Goal: Task Accomplishment & Management: Complete application form

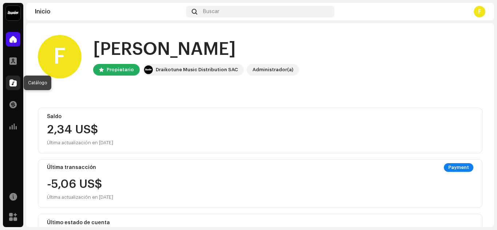
click at [13, 82] on span at bounding box center [12, 83] width 7 height 6
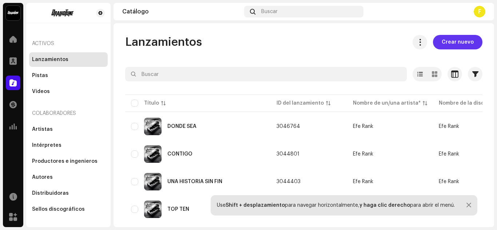
click at [459, 39] on span "Crear nuevo" at bounding box center [458, 42] width 32 height 15
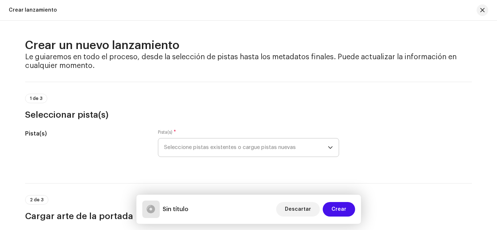
click at [329, 146] on icon "dropdown trigger" at bounding box center [330, 147] width 5 height 5
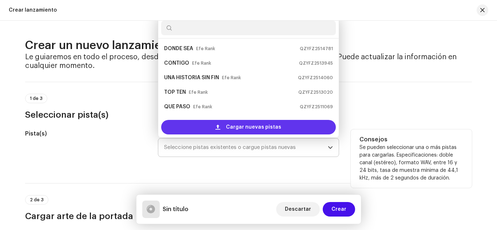
click at [262, 126] on span "Cargar nuevas pistas" at bounding box center [253, 127] width 55 height 15
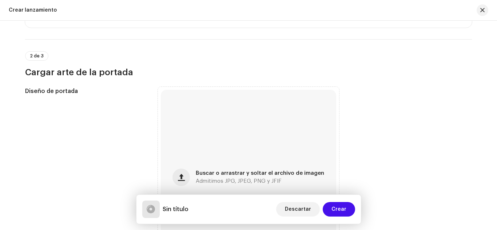
scroll to position [239, 0]
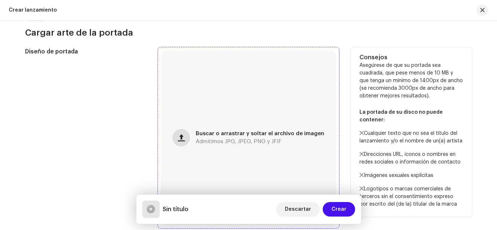
click at [187, 134] on button "button" at bounding box center [180, 137] width 17 height 17
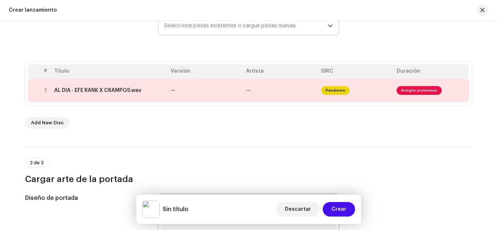
scroll to position [92, 0]
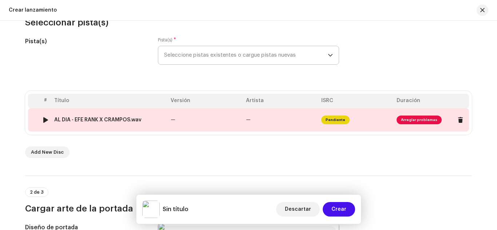
click at [418, 120] on span "Arreglar problemas" at bounding box center [418, 120] width 45 height 9
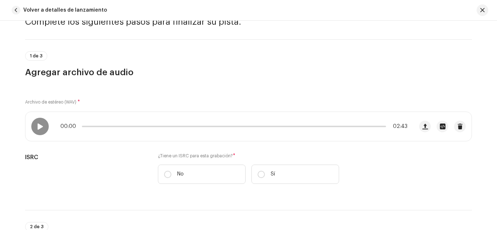
scroll to position [20, 0]
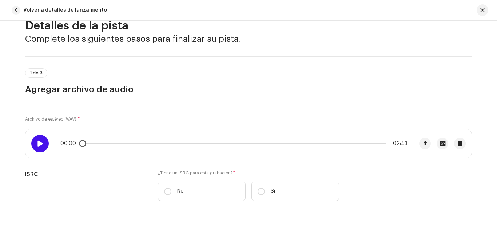
click at [31, 144] on div at bounding box center [39, 143] width 17 height 17
click at [37, 144] on span at bounding box center [40, 144] width 6 height 6
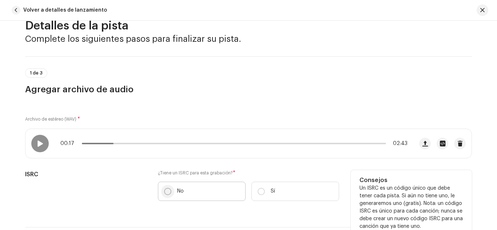
click at [164, 191] on input "No" at bounding box center [167, 191] width 7 height 7
radio input "true"
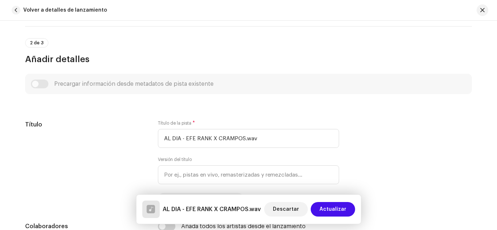
scroll to position [234, 0]
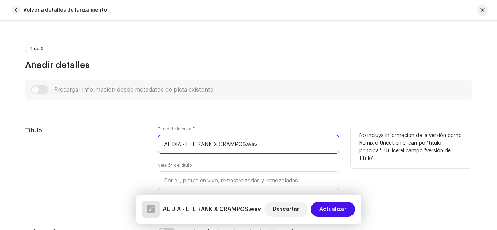
click at [259, 144] on input "AL DIA - EFE RANK X CRAMPOS.wav" at bounding box center [248, 144] width 181 height 19
type input "A"
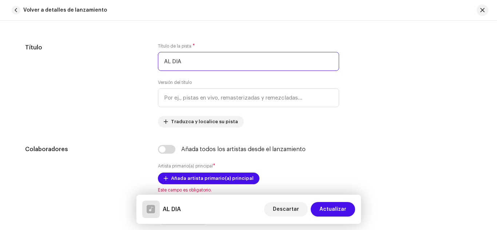
scroll to position [334, 0]
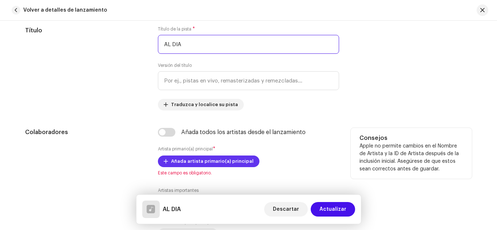
type input "AL DIA"
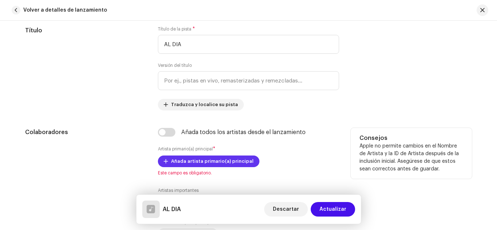
click at [231, 159] on span "Añada artista primario(a) principal" at bounding box center [212, 161] width 83 height 15
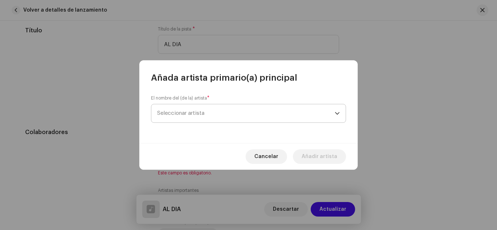
click at [237, 108] on span "Seleccionar artista" at bounding box center [246, 113] width 178 height 18
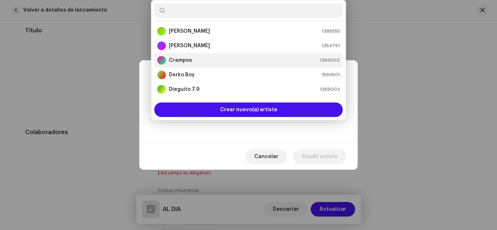
drag, startPoint x: 346, startPoint y: 29, endPoint x: 338, endPoint y: 61, distance: 32.1
click at [338, 61] on div "[PERSON_NAME] Menor 1386555 Andro H 1354791 Crampos 1369002 Derko Boy 1590501 D…" at bounding box center [248, 60] width 195 height 120
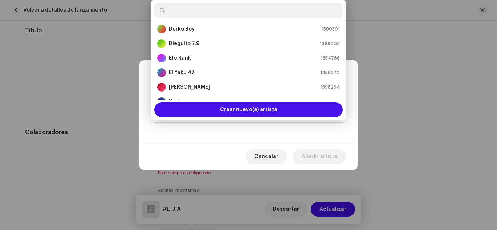
scroll to position [44, 0]
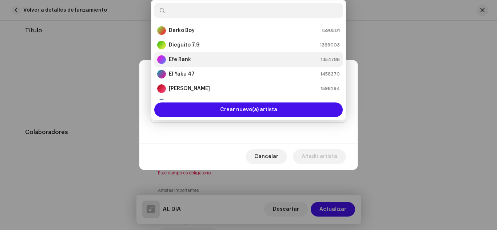
click at [171, 60] on strong "Efe Rank" at bounding box center [180, 59] width 22 height 7
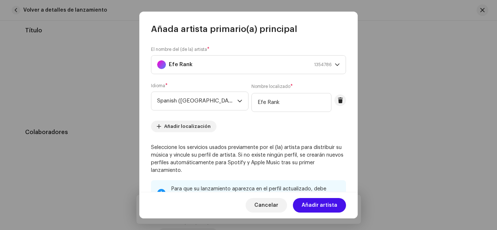
scroll to position [124, 0]
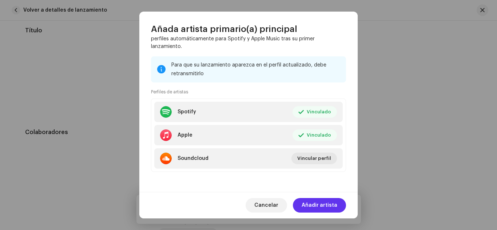
click at [318, 201] on span "Añadir artista" at bounding box center [320, 205] width 36 height 15
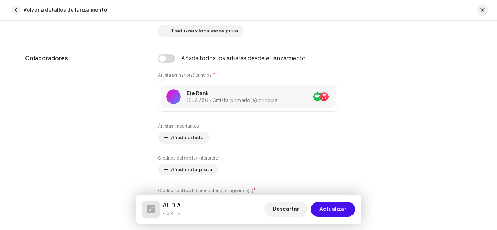
scroll to position [417, 0]
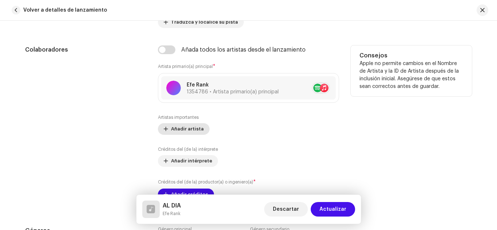
click at [185, 130] on span "Añadir artista" at bounding box center [187, 129] width 33 height 15
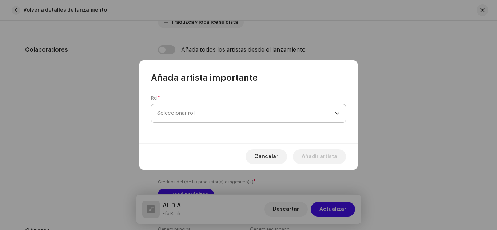
click at [182, 115] on span "Seleccionar rol" at bounding box center [246, 113] width 178 height 18
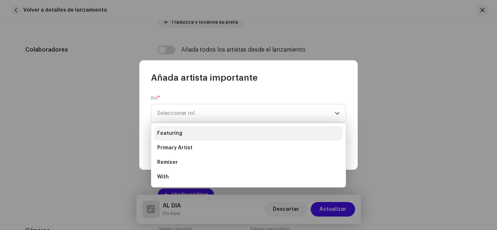
click at [180, 133] on li "Featuring" at bounding box center [248, 133] width 188 height 15
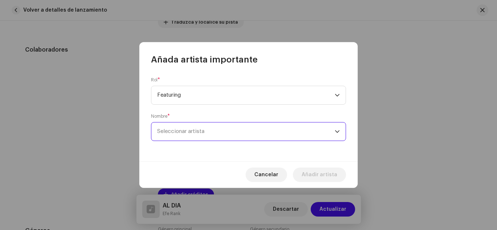
click at [187, 127] on span "Seleccionar artista" at bounding box center [246, 132] width 178 height 18
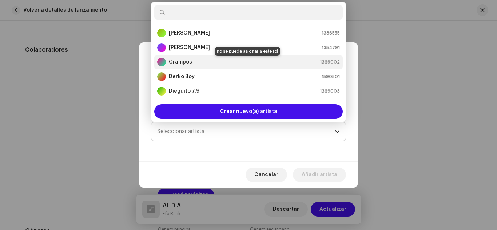
click at [197, 60] on div "Crampos 1369002" at bounding box center [248, 62] width 183 height 9
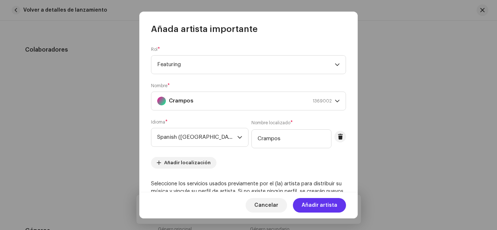
click at [324, 204] on span "Añadir artista" at bounding box center [320, 205] width 36 height 15
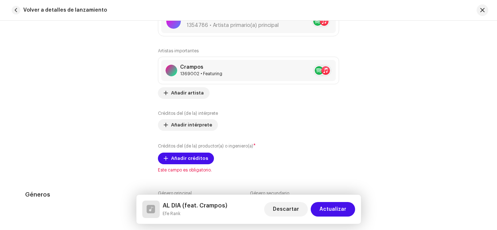
scroll to position [489, 0]
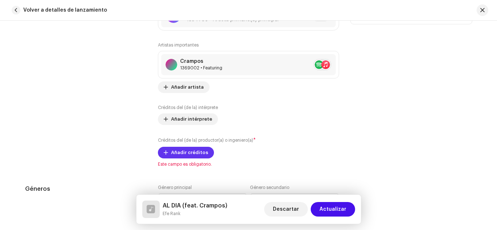
click at [179, 152] on span "Añadir créditos" at bounding box center [189, 153] width 37 height 15
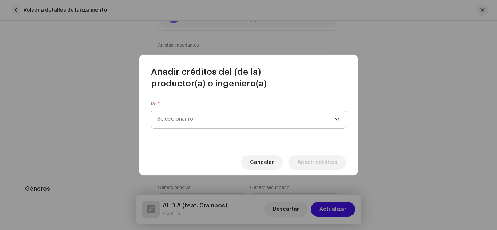
click at [194, 124] on span "Seleccionar rol" at bounding box center [246, 119] width 178 height 18
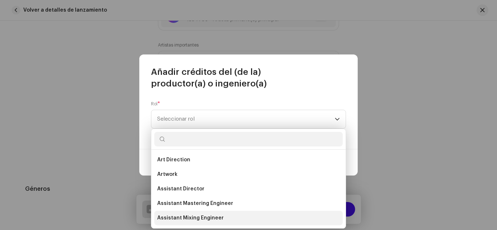
click at [194, 221] on span "Assistant Mixing Engineer" at bounding box center [190, 218] width 67 height 7
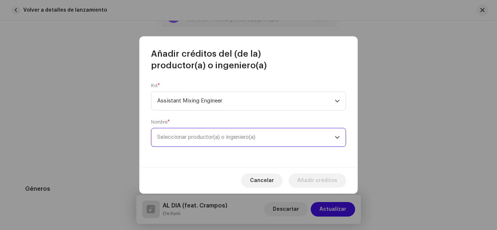
click at [207, 130] on span "Seleccionar productor(a) o ingeniero(a)" at bounding box center [246, 137] width 178 height 18
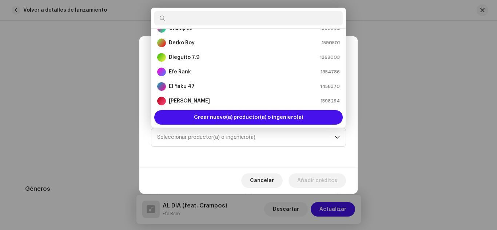
scroll to position [41, 0]
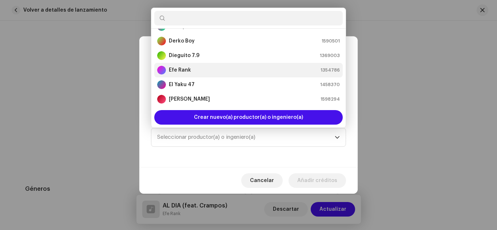
click at [166, 68] on div "Efe Rank" at bounding box center [174, 70] width 34 height 9
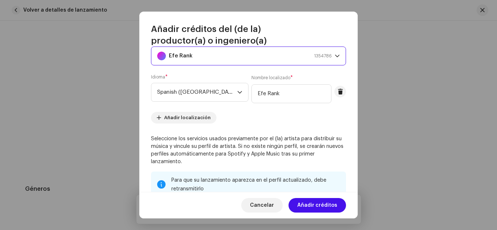
scroll to position [57, 0]
click at [312, 202] on span "Añadir créditos" at bounding box center [317, 205] width 40 height 15
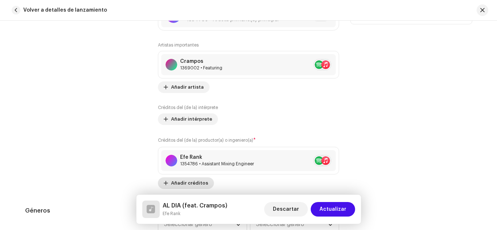
click at [188, 181] on span "Añadir créditos" at bounding box center [189, 183] width 37 height 15
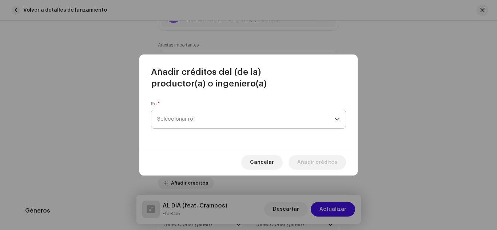
click at [213, 120] on span "Seleccionar rol" at bounding box center [246, 119] width 178 height 18
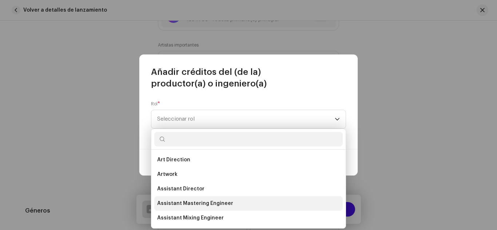
click at [186, 202] on span "Assistant Mastering Engineer" at bounding box center [195, 203] width 76 height 7
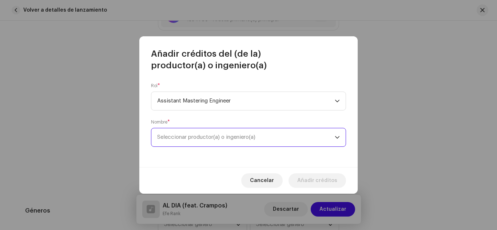
click at [216, 137] on span "Seleccionar productor(a) o ingeniero(a)" at bounding box center [206, 137] width 98 height 5
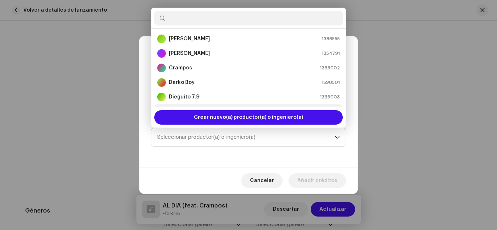
scroll to position [12, 0]
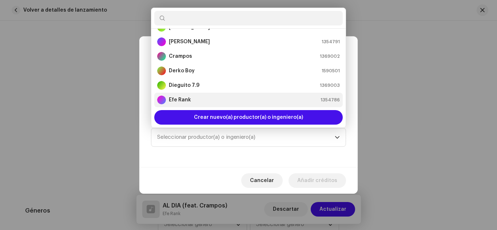
click at [179, 96] on div "Efe Rank" at bounding box center [174, 100] width 34 height 9
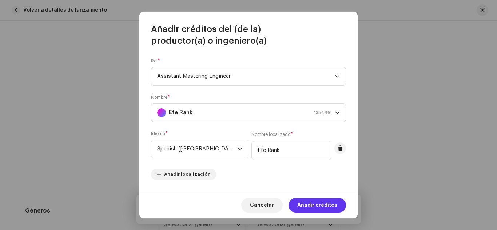
click at [303, 204] on span "Añadir créditos" at bounding box center [317, 205] width 40 height 15
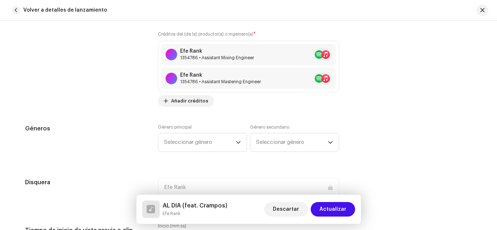
scroll to position [598, 0]
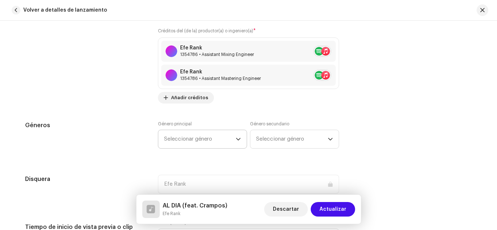
click at [237, 138] on icon "dropdown trigger" at bounding box center [238, 139] width 5 height 5
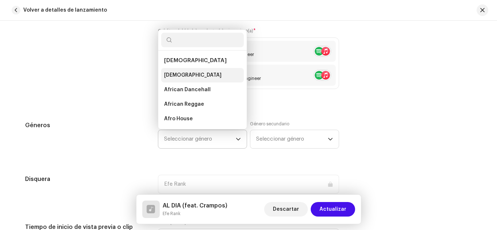
scroll to position [12, 0]
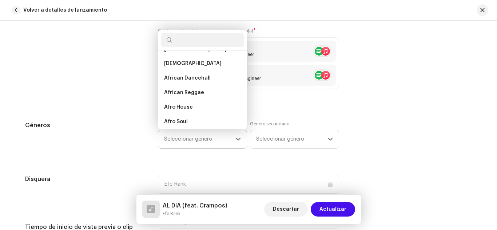
click at [192, 46] on input "text" at bounding box center [202, 40] width 83 height 15
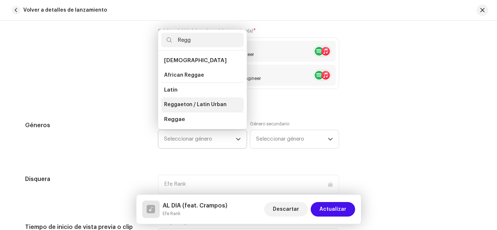
type input "Regg"
click at [198, 107] on span "Reggaeton / Latin Urban" at bounding box center [195, 104] width 63 height 7
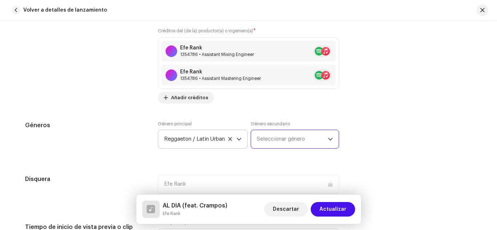
click at [269, 138] on span "Seleccionar género" at bounding box center [292, 139] width 71 height 18
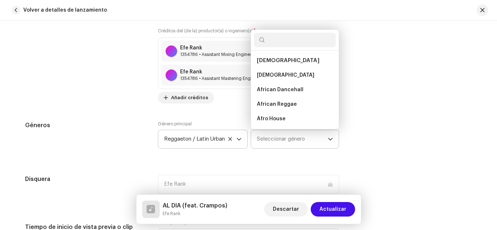
click at [279, 43] on input "text" at bounding box center [295, 40] width 82 height 15
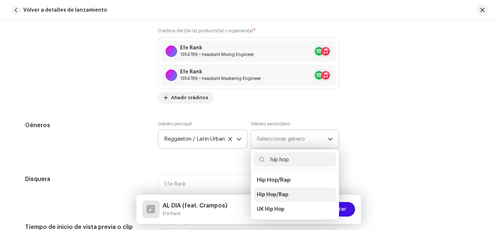
type input "hip hop"
click at [282, 190] on li "Hip Hop/Rap" at bounding box center [295, 195] width 82 height 15
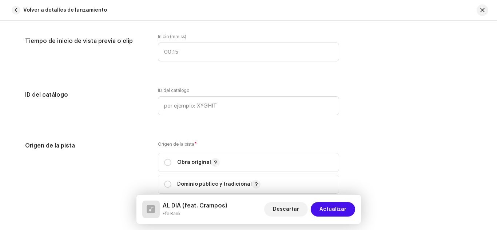
scroll to position [814, 0]
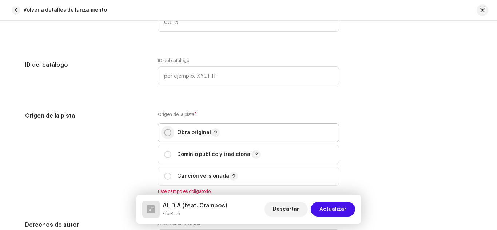
click at [170, 133] on input "radio" at bounding box center [167, 132] width 7 height 7
radio input "true"
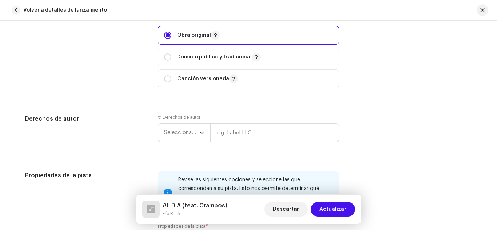
scroll to position [924, 0]
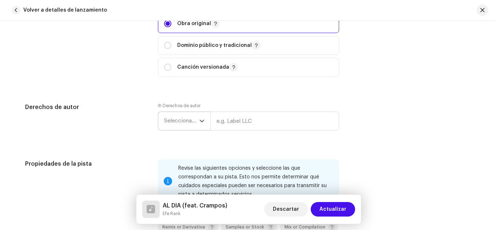
click at [200, 120] on icon "dropdown trigger" at bounding box center [201, 121] width 5 height 5
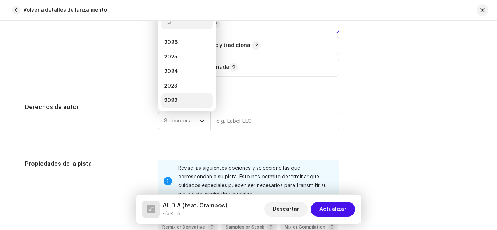
scroll to position [12, 0]
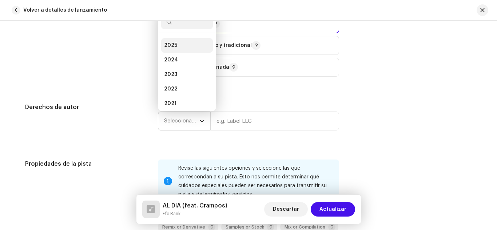
click at [181, 42] on li "2025" at bounding box center [187, 45] width 52 height 15
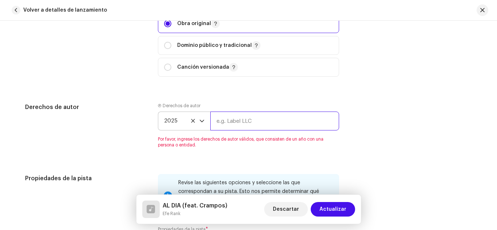
click at [228, 117] on input "text" at bounding box center [274, 121] width 129 height 19
type input "Elegidos Récords Music CL"
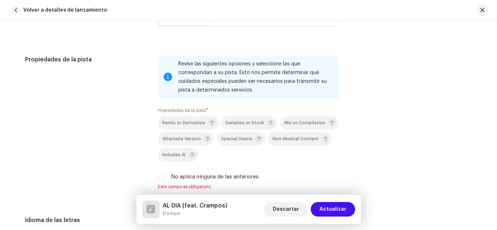
scroll to position [1064, 0]
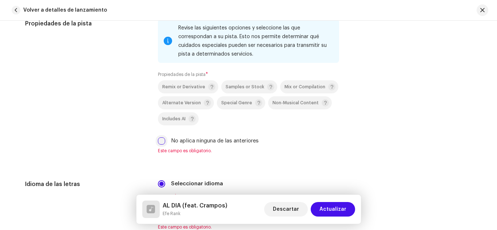
click at [160, 141] on input "No aplica ninguna de las anteriores" at bounding box center [161, 141] width 7 height 7
checkbox input "true"
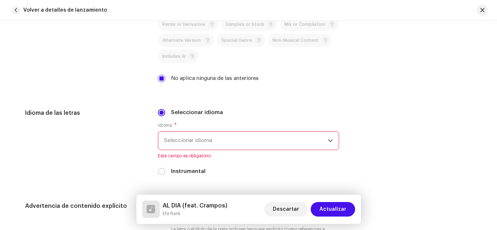
scroll to position [1138, 0]
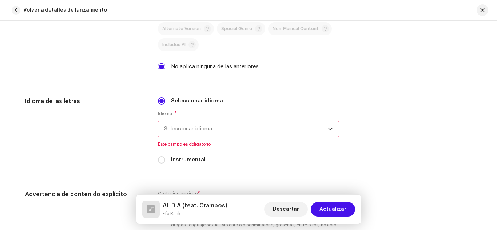
click at [291, 128] on span "Seleccionar idioma" at bounding box center [246, 129] width 164 height 18
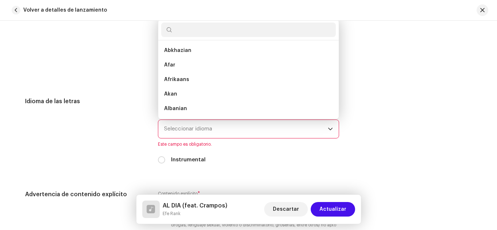
click at [184, 30] on input "text" at bounding box center [248, 30] width 175 height 15
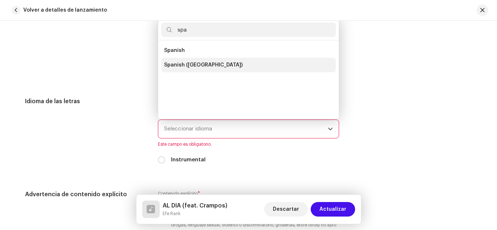
type input "spa"
click at [194, 65] on span "Spanish ([GEOGRAPHIC_DATA])" at bounding box center [203, 64] width 79 height 7
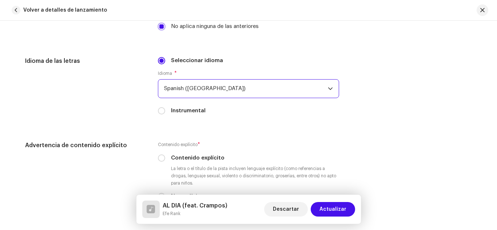
scroll to position [1223, 0]
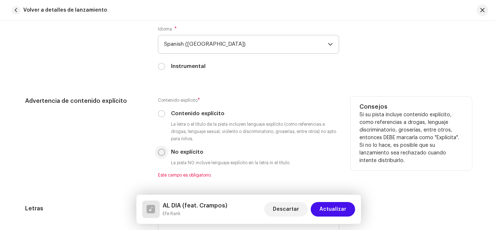
click at [158, 151] on input "No explícito" at bounding box center [161, 152] width 7 height 7
radio input "true"
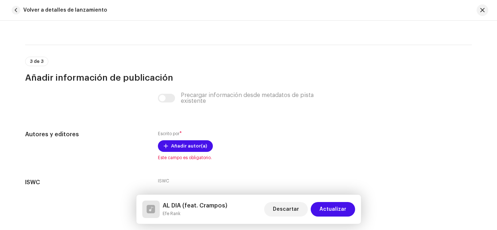
scroll to position [1442, 0]
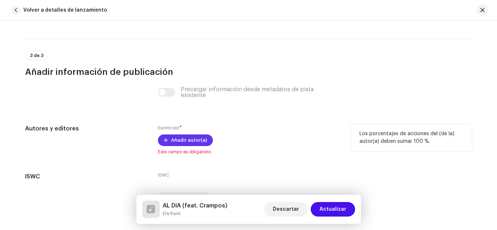
click at [206, 142] on button "Añadir autor(a)" at bounding box center [185, 141] width 55 height 12
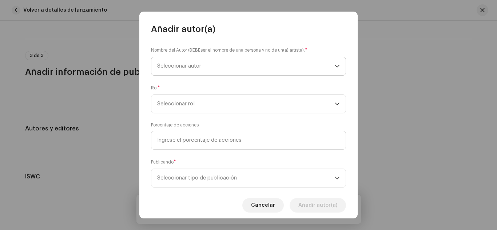
click at [192, 67] on span "Seleccionar autor" at bounding box center [179, 65] width 44 height 5
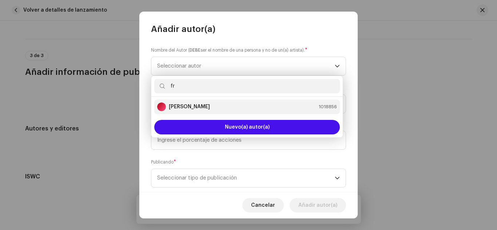
type input "fr"
click at [188, 103] on div "[PERSON_NAME]" at bounding box center [183, 107] width 53 height 9
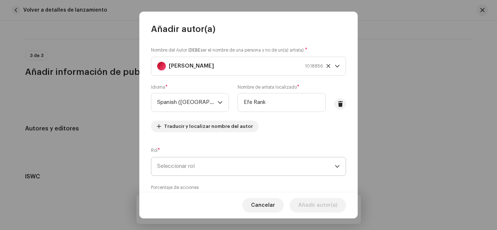
click at [190, 163] on span "Seleccionar rol" at bounding box center [246, 167] width 178 height 18
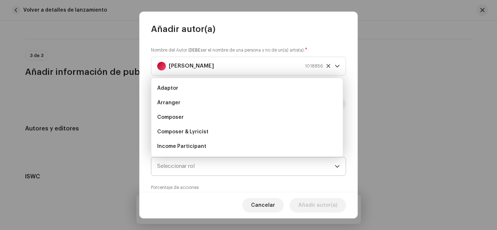
scroll to position [12, 0]
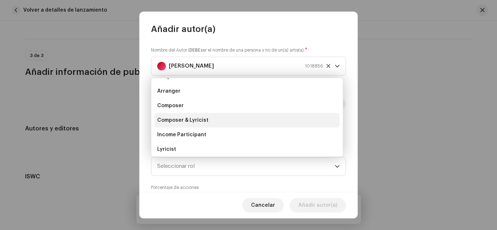
click at [202, 115] on li "Composer & Lyricist" at bounding box center [247, 120] width 186 height 15
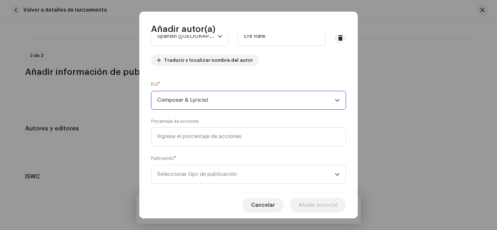
scroll to position [67, 0]
click at [205, 134] on input at bounding box center [248, 136] width 195 height 19
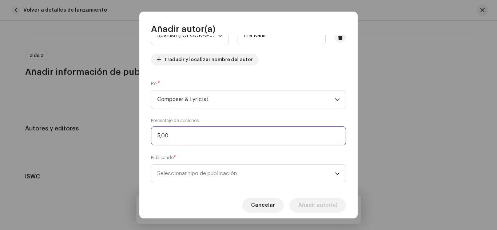
type input "50,00"
click at [193, 183] on p-select "Seleccionar tipo de publicación" at bounding box center [248, 173] width 195 height 19
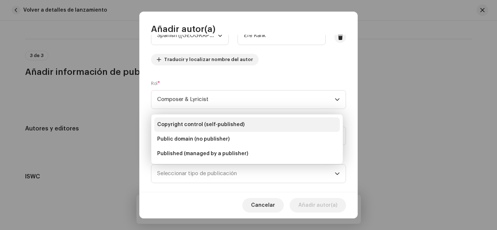
click at [188, 125] on span "Copyright control (self-published)" at bounding box center [200, 124] width 87 height 7
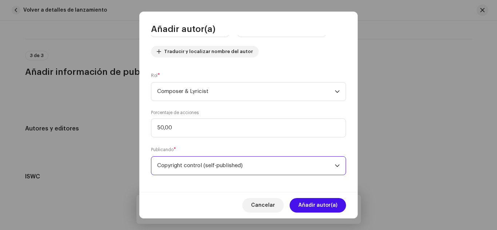
scroll to position [78, 0]
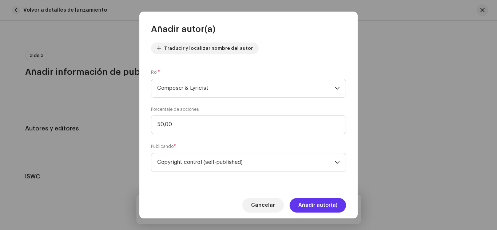
click at [307, 201] on span "Añadir autor(a)" at bounding box center [317, 205] width 39 height 15
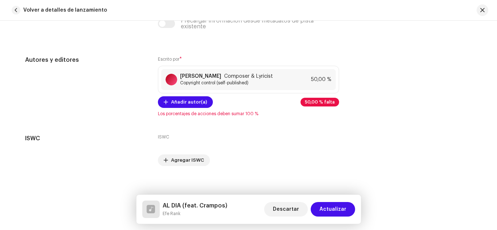
scroll to position [1514, 0]
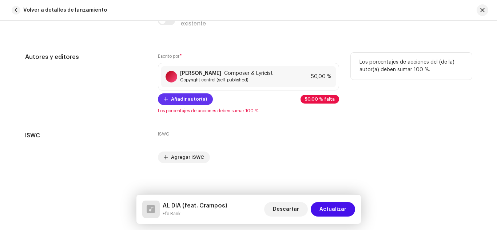
click at [183, 93] on span "Añadir autor(a)" at bounding box center [189, 99] width 36 height 15
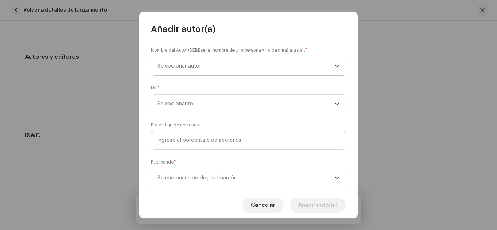
click at [197, 67] on span "Seleccionar autor" at bounding box center [179, 65] width 44 height 5
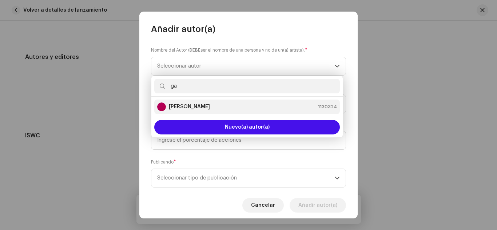
type input "ga"
click at [192, 104] on strong "[PERSON_NAME]" at bounding box center [189, 106] width 41 height 7
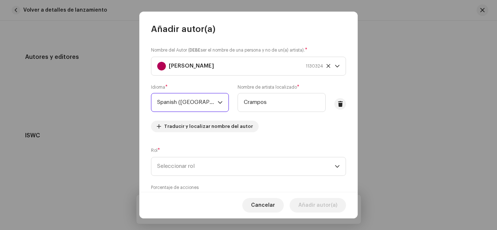
click at [192, 104] on span "Spanish ([GEOGRAPHIC_DATA])" at bounding box center [187, 102] width 60 height 18
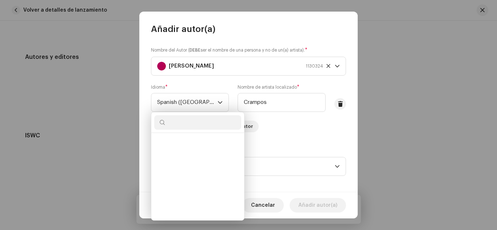
scroll to position [2331, 0]
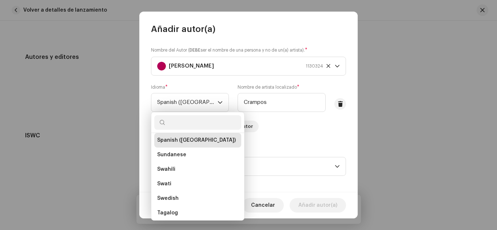
click at [230, 32] on div "Añadir autor(a)" at bounding box center [248, 23] width 218 height 23
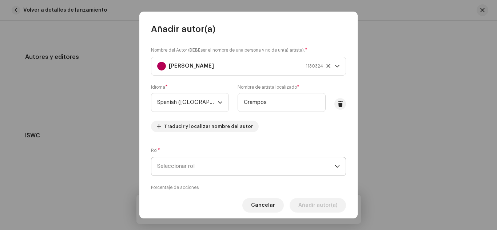
click at [183, 167] on span "Seleccionar rol" at bounding box center [246, 167] width 178 height 18
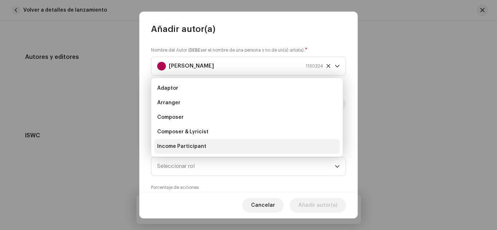
scroll to position [12, 0]
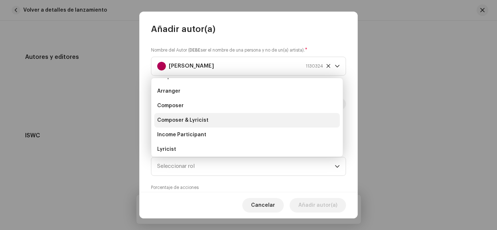
click at [188, 123] on span "Composer & Lyricist" at bounding box center [182, 120] width 51 height 7
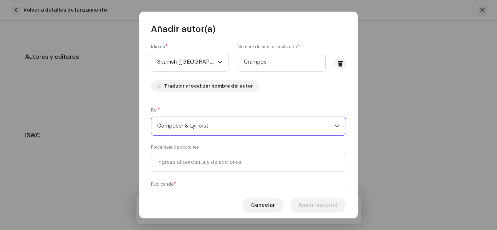
scroll to position [53, 0]
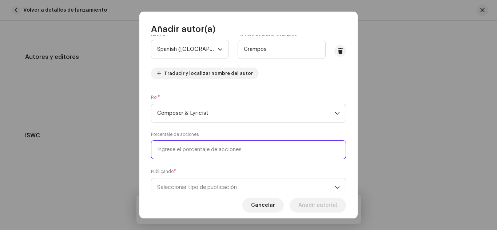
click at [187, 154] on input at bounding box center [248, 149] width 195 height 19
type input "50,00"
click at [195, 184] on span "Seleccionar tipo de publicación" at bounding box center [246, 188] width 178 height 18
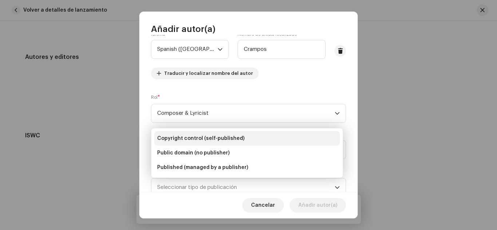
click at [192, 138] on span "Copyright control (self-published)" at bounding box center [200, 138] width 87 height 7
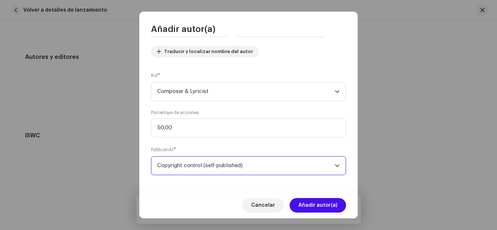
scroll to position [78, 0]
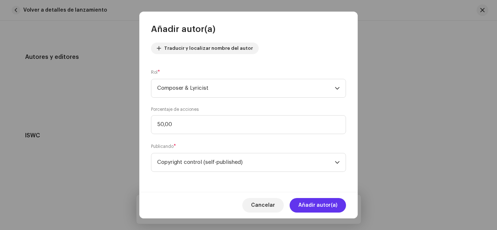
click at [322, 203] on span "Añadir autor(a)" at bounding box center [317, 205] width 39 height 15
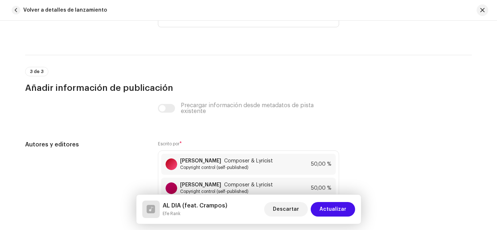
scroll to position [1484, 0]
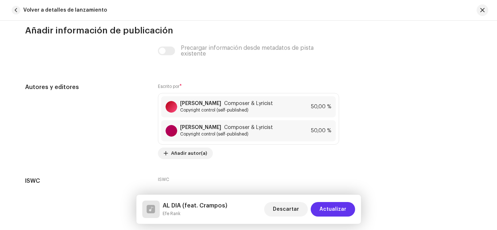
click at [334, 208] on span "Actualizar" at bounding box center [332, 209] width 27 height 15
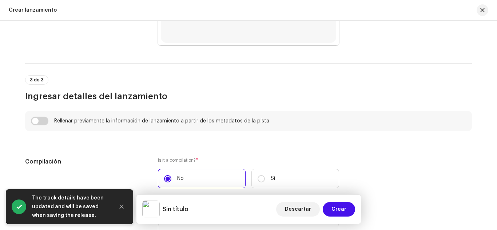
scroll to position [483, 0]
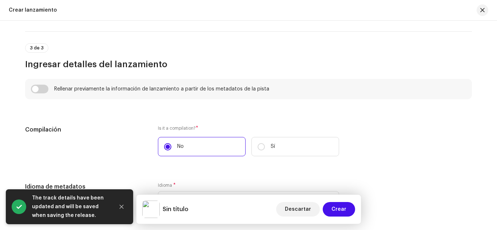
click at [493, 111] on div "Crear un nuevo lanzamiento Le guiaremos en todo el proceso, desde la selección …" at bounding box center [248, 126] width 497 height 210
drag, startPoint x: 493, startPoint y: 111, endPoint x: 497, endPoint y: 108, distance: 4.7
click at [497, 108] on div "Crear un nuevo lanzamiento Le guiaremos en todo el proceso, desde la selección …" at bounding box center [248, 126] width 497 height 210
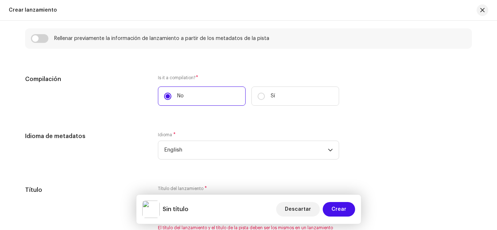
scroll to position [536, 0]
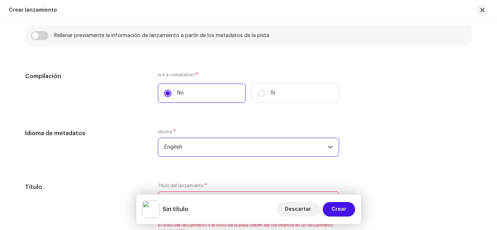
click at [225, 140] on span "English" at bounding box center [246, 147] width 164 height 18
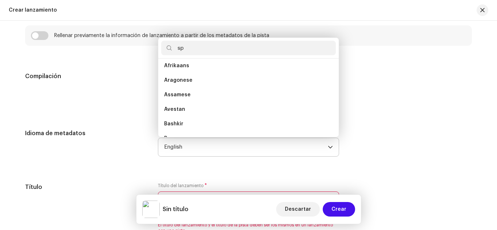
scroll to position [0, 0]
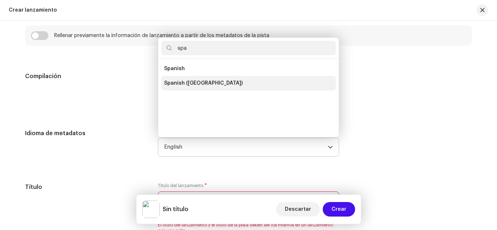
type input "spa"
click at [197, 84] on span "Spanish ([GEOGRAPHIC_DATA])" at bounding box center [203, 83] width 79 height 7
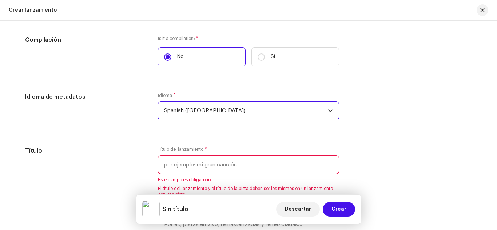
scroll to position [575, 0]
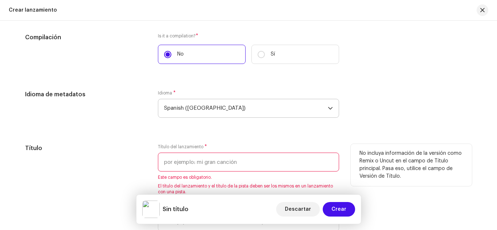
click at [173, 158] on input "text" at bounding box center [248, 162] width 181 height 19
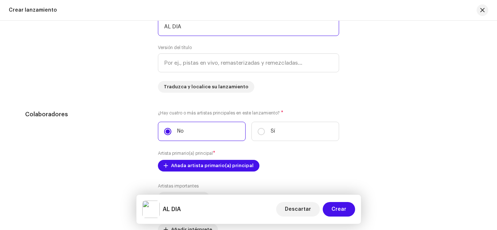
scroll to position [713, 0]
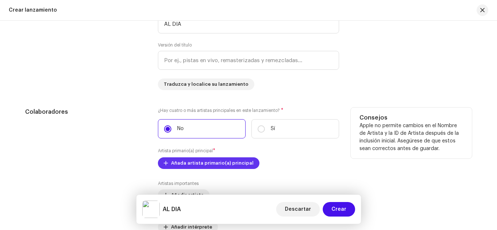
type input "AL DIA"
click at [195, 167] on span "Añada artista primario(a) principal" at bounding box center [212, 163] width 83 height 15
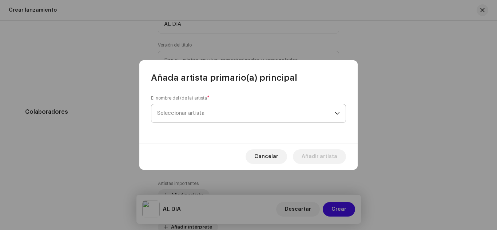
click at [212, 108] on span "Seleccionar artista" at bounding box center [246, 113] width 178 height 18
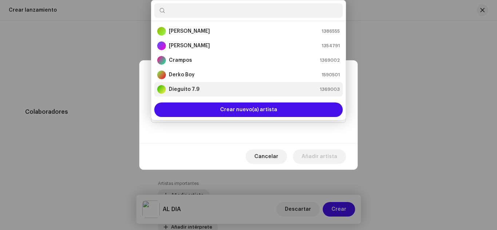
scroll to position [12, 0]
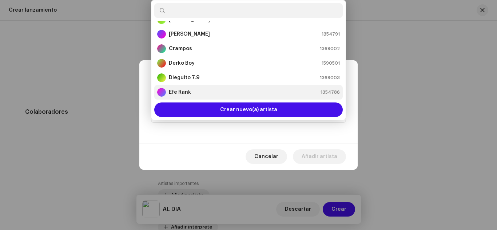
click at [182, 87] on li "Efe Rank 1354786" at bounding box center [248, 92] width 188 height 15
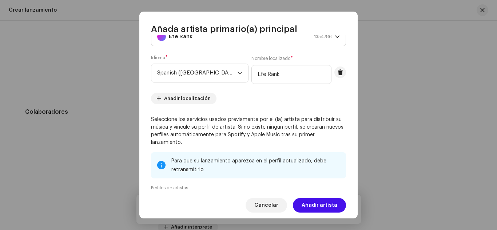
scroll to position [124, 0]
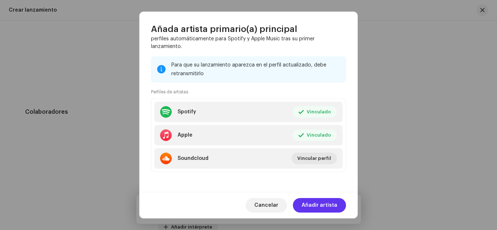
click at [308, 207] on span "Añadir artista" at bounding box center [320, 205] width 36 height 15
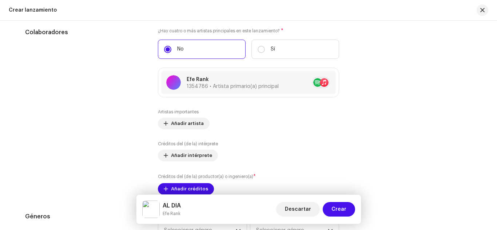
scroll to position [798, 0]
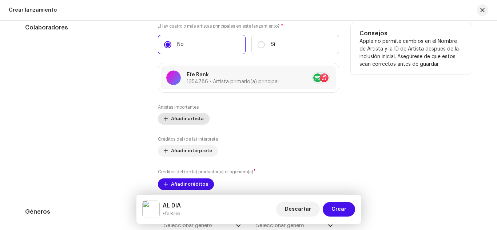
click at [188, 119] on span "Añadir artista" at bounding box center [187, 119] width 33 height 15
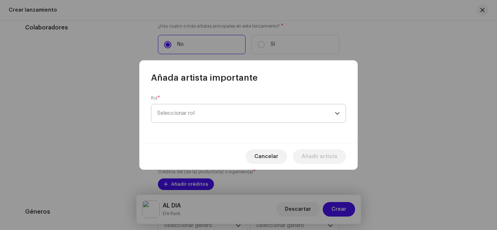
click at [189, 118] on span "Seleccionar rol" at bounding box center [246, 113] width 178 height 18
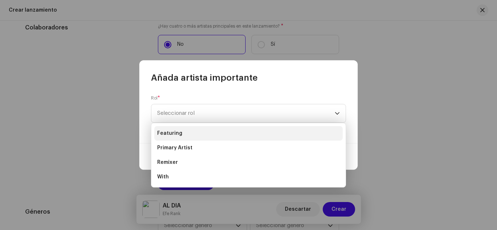
click at [180, 135] on span "Featuring" at bounding box center [169, 133] width 25 height 7
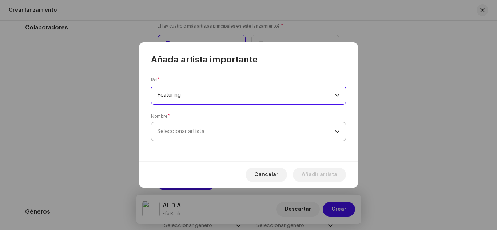
click at [180, 128] on span "Seleccionar artista" at bounding box center [246, 132] width 178 height 18
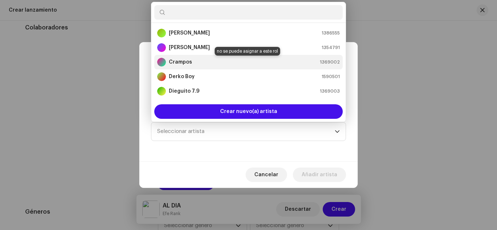
click at [185, 64] on strong "Crampos" at bounding box center [180, 62] width 23 height 7
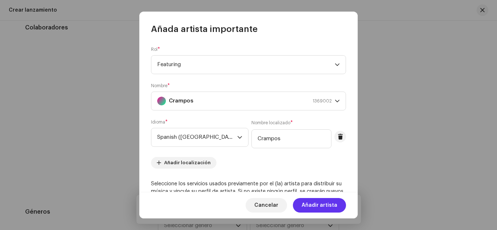
click at [318, 204] on span "Añadir artista" at bounding box center [320, 205] width 36 height 15
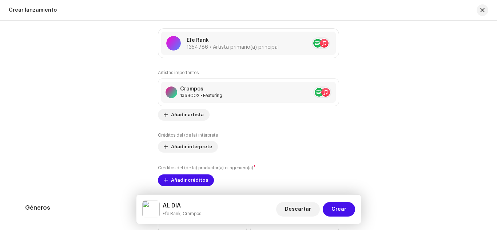
scroll to position [837, 0]
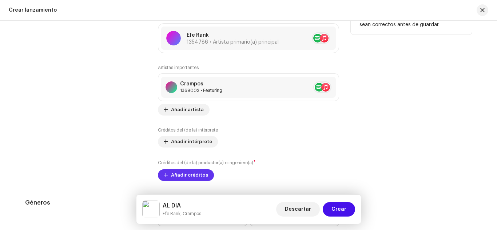
click at [195, 175] on span "Añadir créditos" at bounding box center [189, 175] width 37 height 15
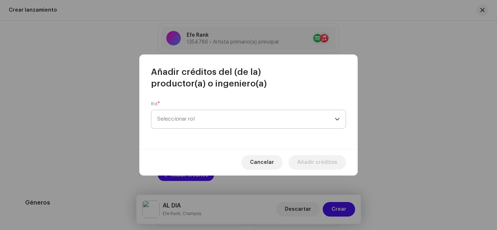
click at [194, 115] on span "Seleccionar rol" at bounding box center [246, 119] width 178 height 18
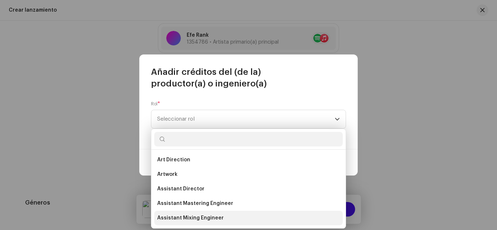
click at [192, 215] on span "Assistant Mixing Engineer" at bounding box center [190, 218] width 67 height 7
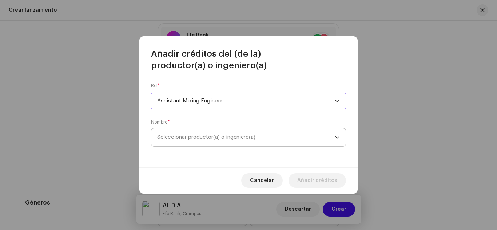
click at [199, 135] on span "Seleccionar productor(a) o ingeniero(a)" at bounding box center [206, 137] width 98 height 5
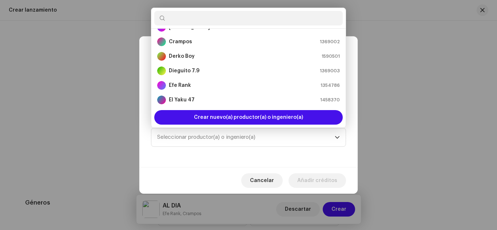
scroll to position [32, 0]
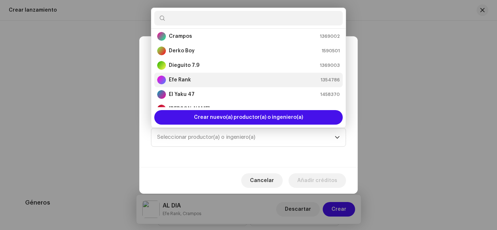
click at [173, 79] on strong "Efe Rank" at bounding box center [180, 79] width 22 height 7
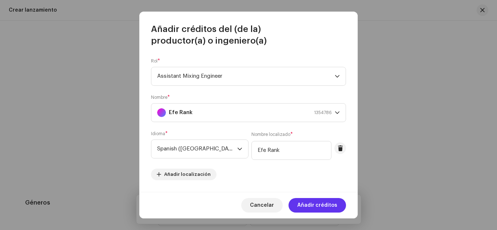
click at [318, 207] on span "Añadir créditos" at bounding box center [317, 205] width 40 height 15
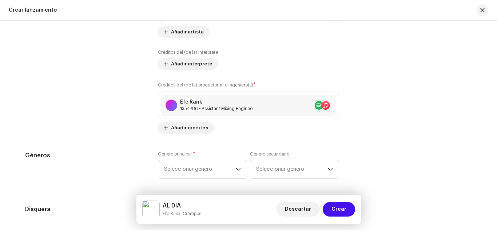
scroll to position [925, 0]
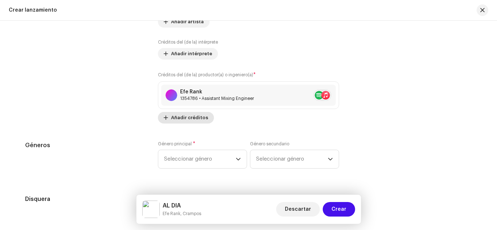
click at [191, 118] on span "Añadir créditos" at bounding box center [189, 118] width 37 height 15
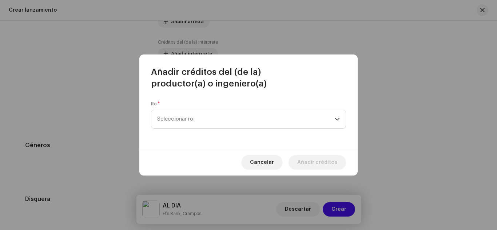
click at [191, 118] on span "Seleccionar rol" at bounding box center [246, 119] width 178 height 18
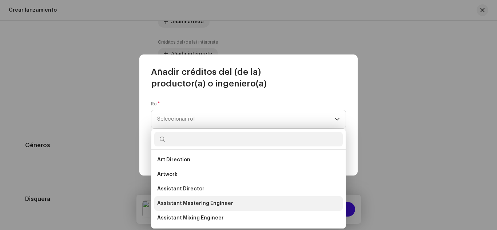
click at [193, 202] on span "Assistant Mastering Engineer" at bounding box center [195, 203] width 76 height 7
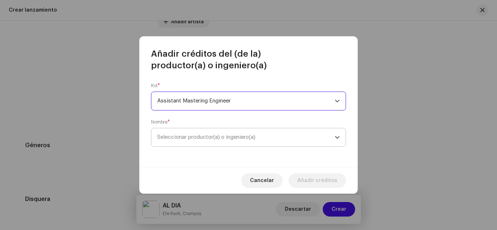
click at [200, 138] on span "Seleccionar productor(a) o ingeniero(a)" at bounding box center [206, 137] width 98 height 5
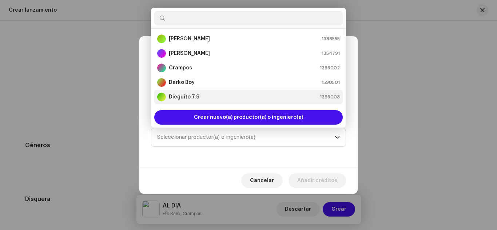
scroll to position [12, 0]
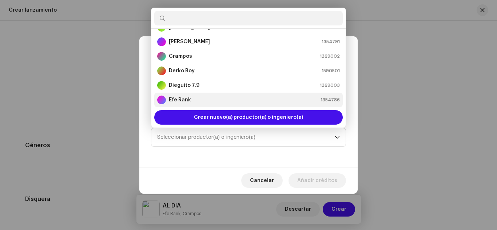
click at [177, 96] on strong "Efe Rank" at bounding box center [180, 99] width 22 height 7
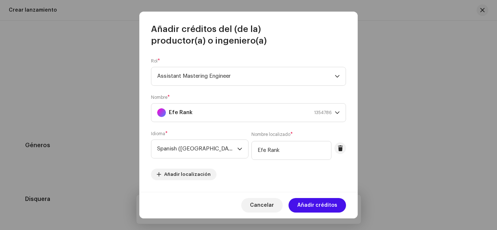
click at [312, 76] on div "Rol * Assistant Mastering Engineer" at bounding box center [248, 72] width 195 height 28
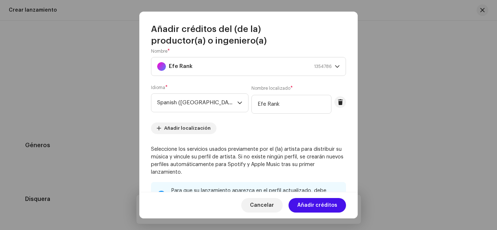
scroll to position [172, 0]
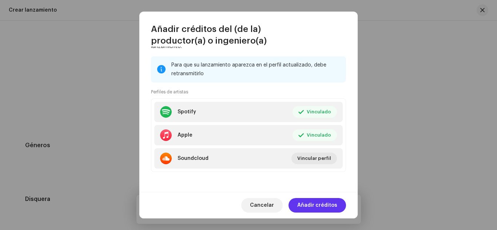
click at [311, 202] on span "Añadir créditos" at bounding box center [317, 205] width 40 height 15
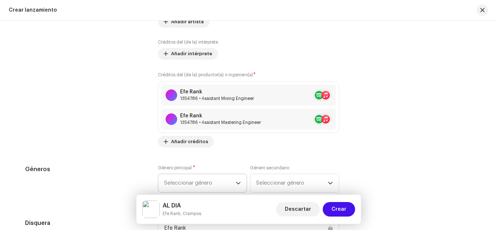
click at [236, 186] on icon "dropdown trigger" at bounding box center [238, 183] width 5 height 5
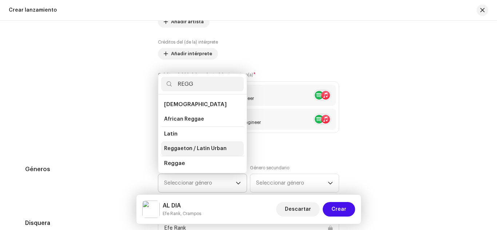
type input "REGG"
click at [196, 148] on span "Reggaeton / Latin Urban" at bounding box center [195, 148] width 63 height 7
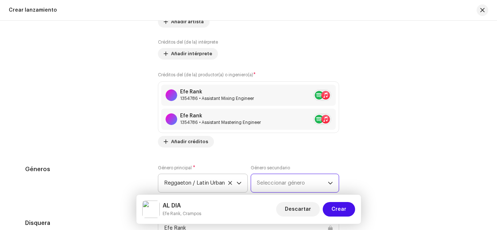
click at [275, 182] on span "Seleccionar género" at bounding box center [292, 183] width 71 height 18
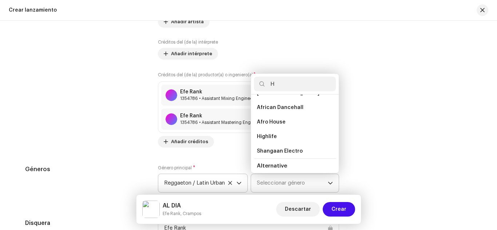
scroll to position [0, 0]
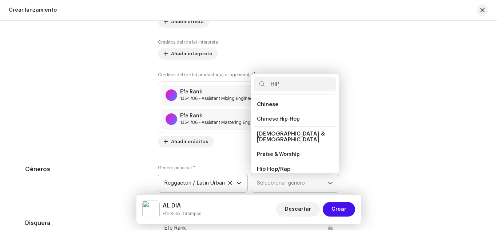
click at [271, 167] on span "Hip Hop/Rap" at bounding box center [273, 169] width 33 height 5
click at [288, 81] on input "HIP" at bounding box center [295, 84] width 82 height 15
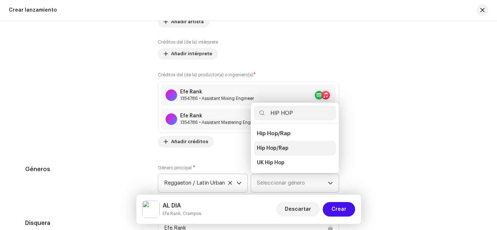
type input "HIP HOP"
click at [277, 147] on span "Hip Hop/Rap" at bounding box center [273, 148] width 32 height 7
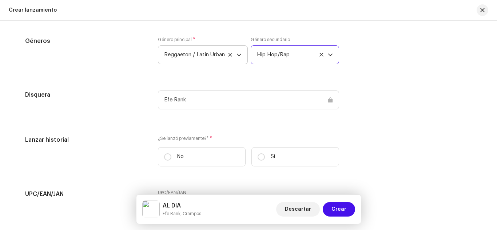
scroll to position [1057, 0]
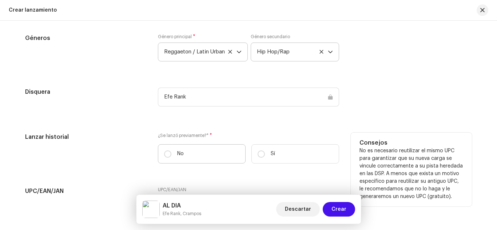
click at [192, 153] on label "No" at bounding box center [202, 153] width 88 height 19
click at [171, 153] on input "No" at bounding box center [167, 154] width 7 height 7
radio input "true"
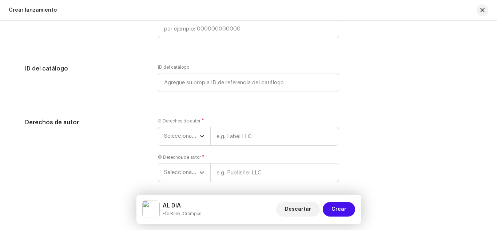
scroll to position [1236, 0]
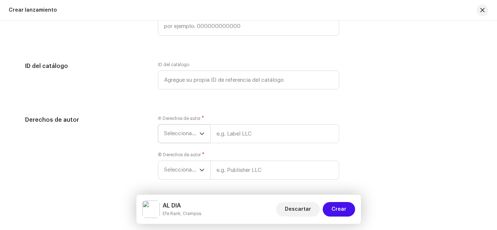
click at [191, 131] on span "Seleccionar año" at bounding box center [181, 134] width 35 height 18
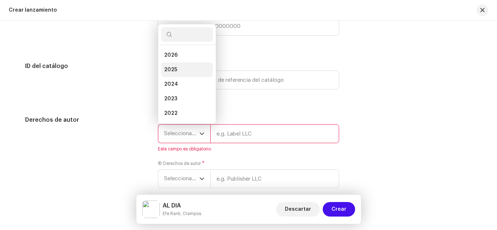
click at [182, 65] on li "2025" at bounding box center [187, 70] width 52 height 15
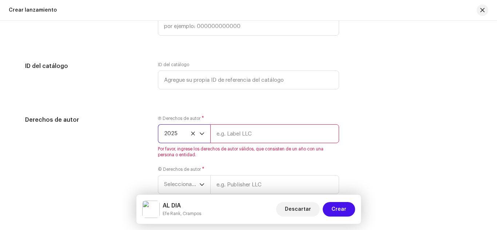
click at [226, 136] on input "text" at bounding box center [274, 133] width 129 height 19
type input "Elegidos Récords Music CL"
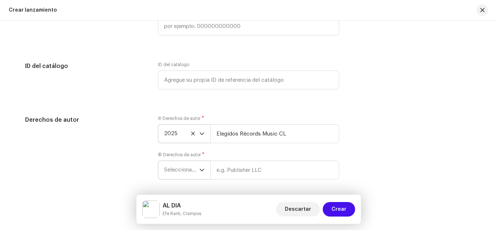
click at [197, 168] on span "Seleccionar año" at bounding box center [181, 170] width 35 height 18
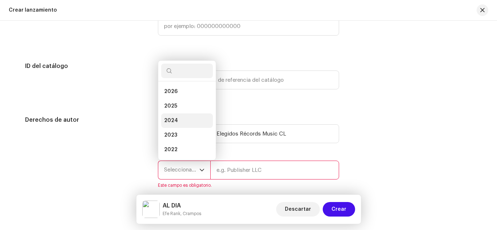
scroll to position [12, 0]
click at [182, 91] on li "2025" at bounding box center [187, 94] width 52 height 15
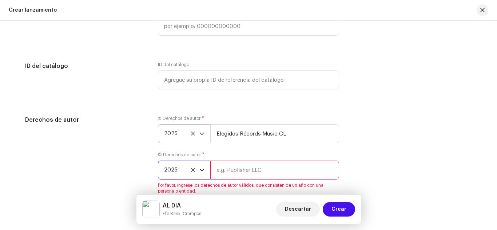
click at [225, 169] on input "text" at bounding box center [274, 170] width 129 height 19
type input "Elegidos Récords Music CL"
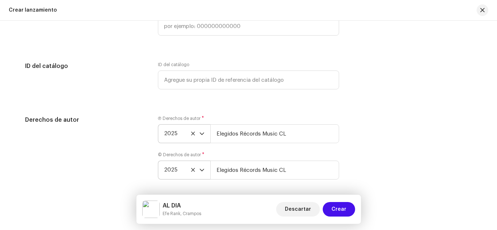
click at [415, 170] on div "Derechos de autor Ⓟ Derechos de autor * 2025 Elegidos Récords Music CL © Derech…" at bounding box center [248, 152] width 447 height 73
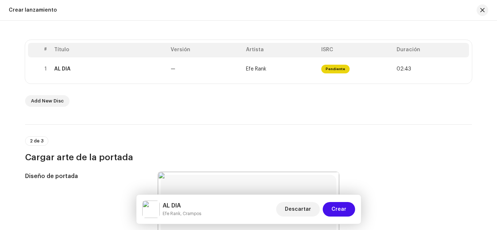
scroll to position [118, 0]
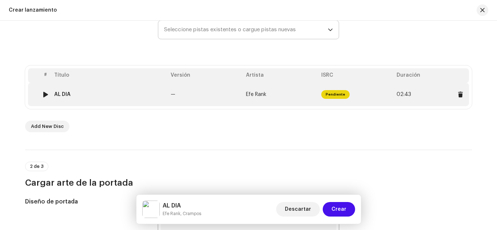
click at [250, 91] on td "Efe Rank" at bounding box center [280, 94] width 75 height 23
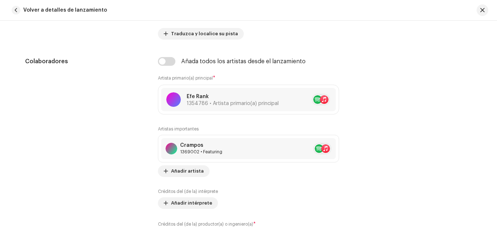
scroll to position [0, 0]
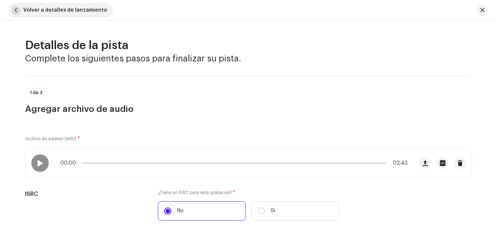
click at [23, 8] on span "Volver a detalles de lanzamiento" at bounding box center [65, 10] width 84 height 15
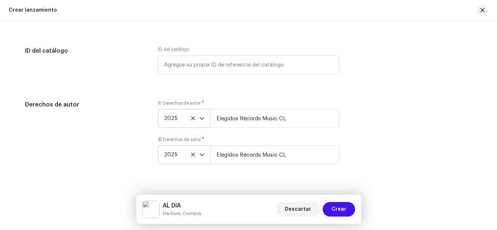
scroll to position [1264, 0]
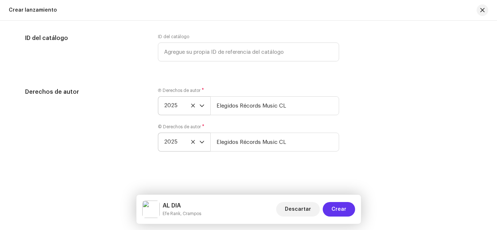
click at [343, 208] on span "Crear" at bounding box center [338, 209] width 15 height 15
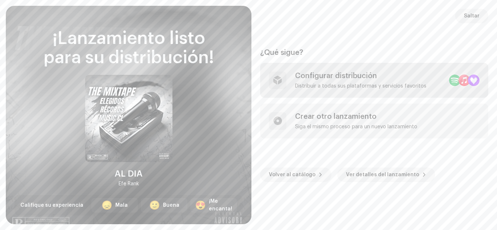
click at [343, 84] on div "Distribuir a todas sus plataformas y servicios favoritos" at bounding box center [360, 86] width 131 height 6
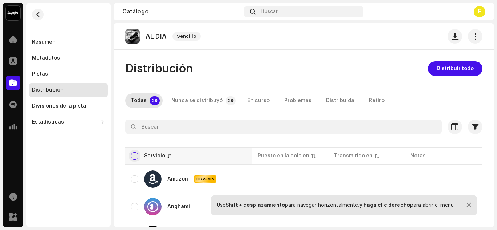
click at [133, 156] on input "checkbox" at bounding box center [134, 155] width 7 height 7
checkbox input "true"
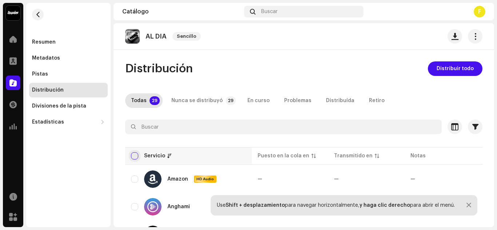
checkbox input "true"
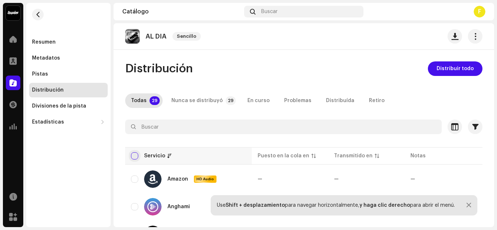
checkbox input "true"
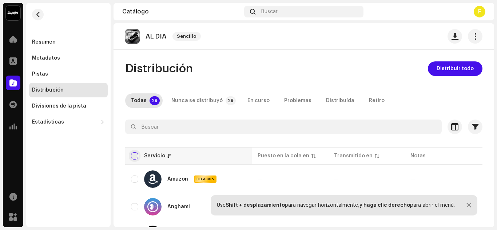
checkbox input "true"
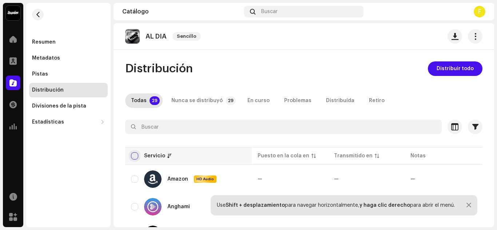
checkbox input "true"
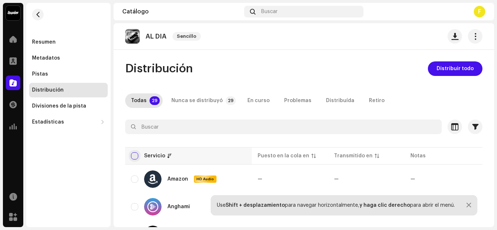
checkbox input "true"
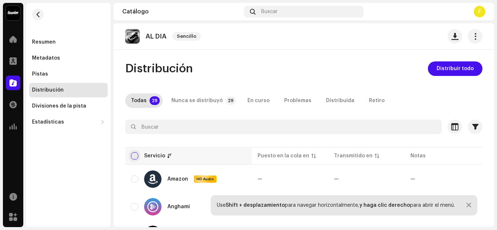
checkbox input "true"
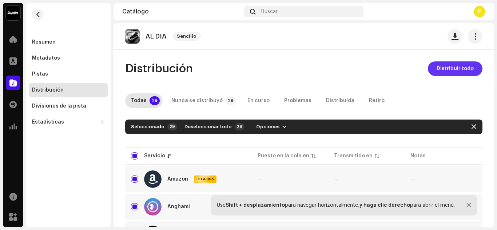
click at [445, 67] on span "Distribuir todo" at bounding box center [455, 68] width 37 height 15
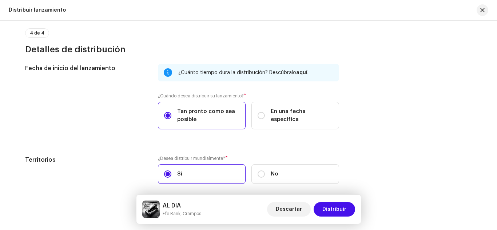
scroll to position [1218, 0]
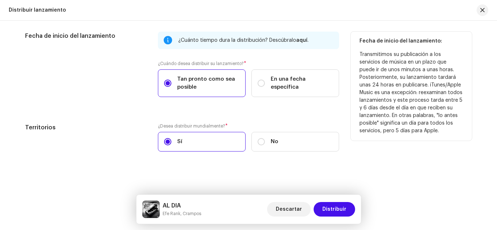
click at [211, 88] on span "Tan pronto como sea posible" at bounding box center [208, 83] width 62 height 16
click at [171, 87] on input "Tan pronto como sea posible" at bounding box center [167, 83] width 7 height 7
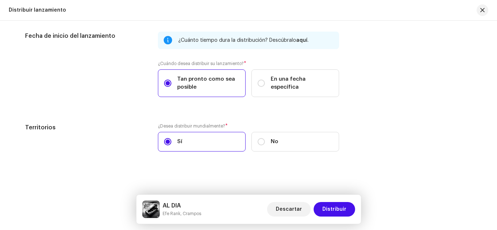
click at [179, 141] on span "Sí" at bounding box center [179, 142] width 5 height 8
click at [171, 141] on input "Sí" at bounding box center [167, 141] width 7 height 7
click at [331, 210] on span "Distribuir" at bounding box center [334, 209] width 24 height 15
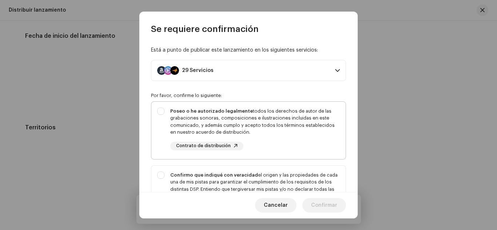
click at [275, 109] on div "Poseo o he autorizado legalmente todos los derechos de autor de las grabaciones…" at bounding box center [255, 122] width 170 height 28
checkbox input "true"
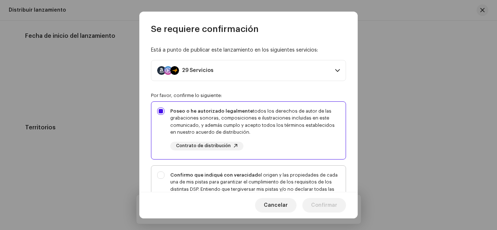
click at [291, 169] on div "Confirmo que indiqué con veracidad el origen y las propiedades de cada una de m…" at bounding box center [248, 197] width 194 height 62
checkbox input "true"
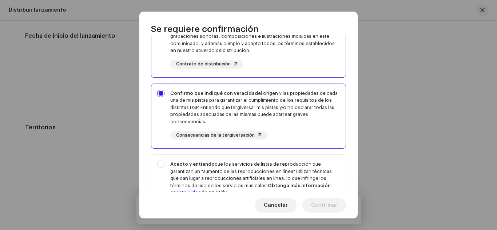
scroll to position [97, 0]
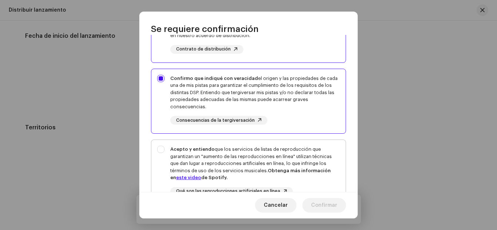
click at [295, 148] on div "Acepto y entiendo que los servicios de listas de reproducción que garantizan un…" at bounding box center [255, 164] width 170 height 36
checkbox input "true"
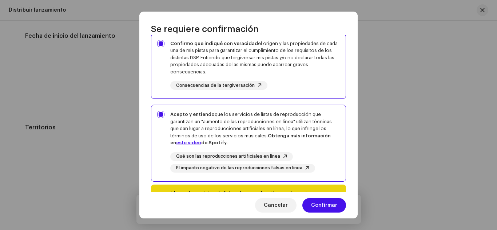
scroll to position [179, 0]
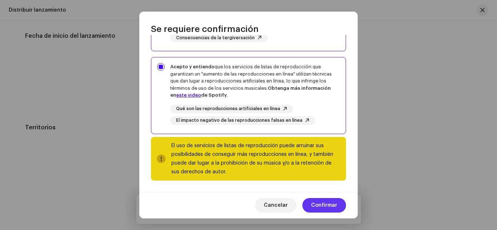
click at [318, 203] on span "Confirmar" at bounding box center [324, 205] width 26 height 15
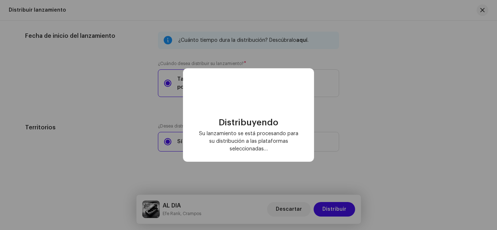
checkbox input "false"
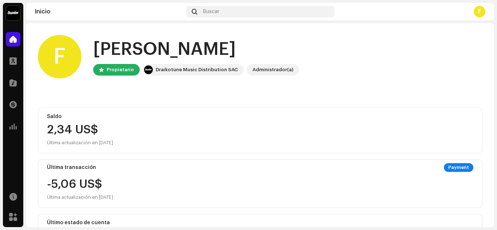
click at [477, 13] on div "F" at bounding box center [480, 12] width 12 height 12
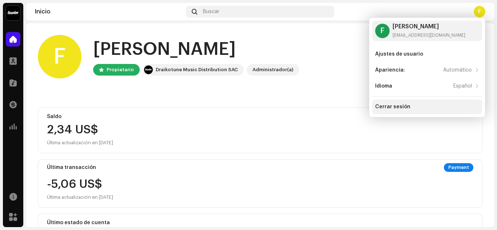
click at [395, 109] on div "Cerrar sesión" at bounding box center [392, 107] width 35 height 6
